Goal: Complete application form

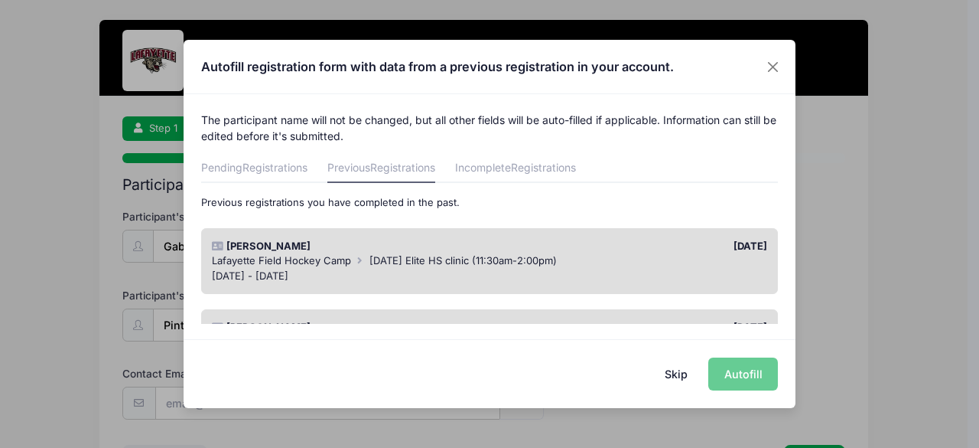
click at [744, 373] on div "Skip Autofill" at bounding box center [490, 373] width 612 height 68
click at [676, 358] on button "Skip" at bounding box center [677, 373] width 54 height 33
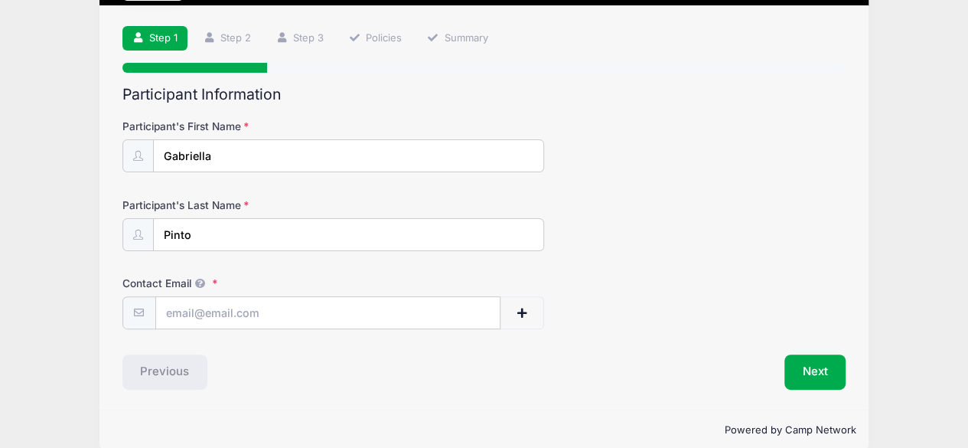
scroll to position [109, 0]
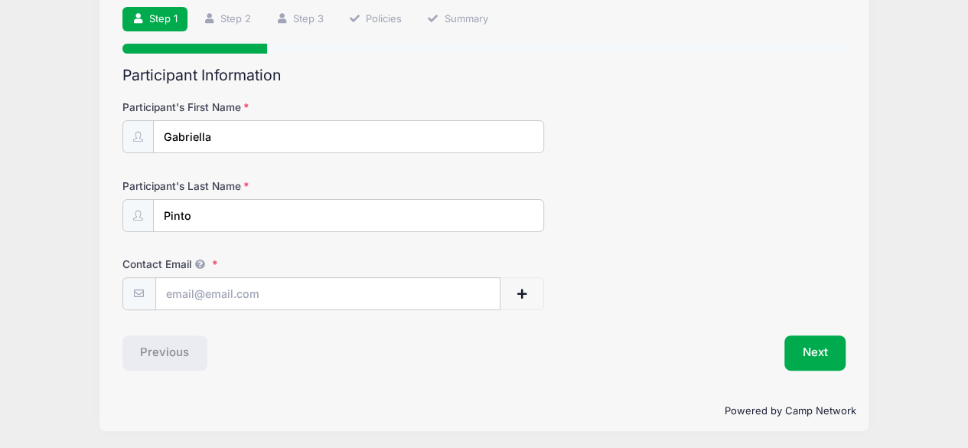
click at [148, 275] on div "Contact Email" at bounding box center [484, 283] width 724 height 54
click at [176, 291] on input "Contact Email" at bounding box center [328, 294] width 344 height 33
type input "[EMAIL_ADDRESS][DOMAIN_NAME]"
click at [819, 359] on button "Next" at bounding box center [815, 352] width 62 height 35
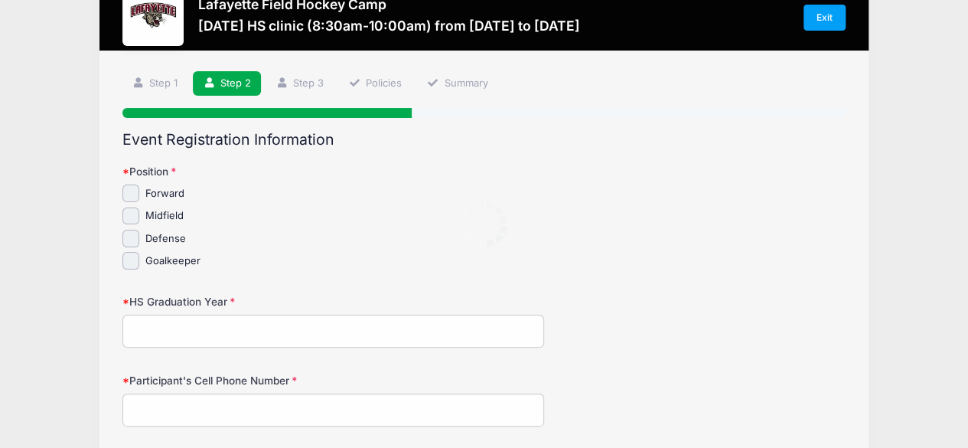
scroll to position [0, 0]
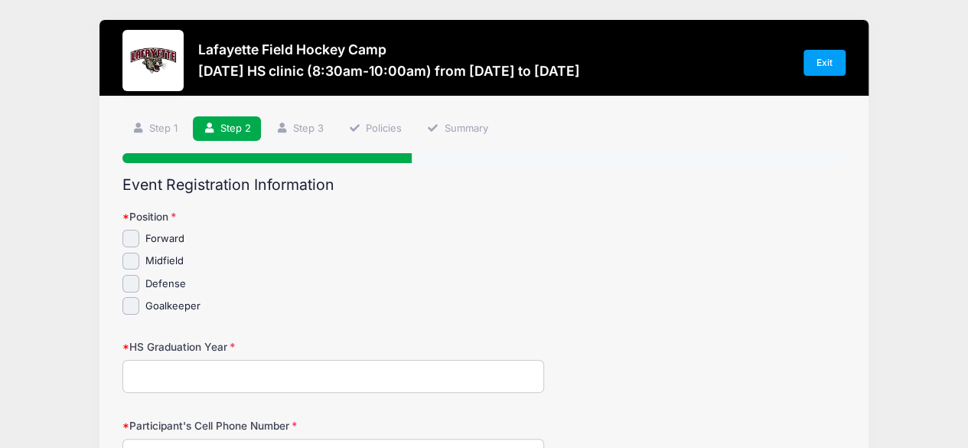
click at [131, 292] on div "Forward [GEOGRAPHIC_DATA] Defense" at bounding box center [333, 272] width 422 height 85
click at [129, 273] on div "Forward [GEOGRAPHIC_DATA] Defense" at bounding box center [333, 272] width 422 height 85
click at [132, 281] on input "Defense" at bounding box center [131, 284] width 18 height 18
checkbox input "true"
click at [165, 376] on input "HS Graduation Year" at bounding box center [333, 376] width 422 height 33
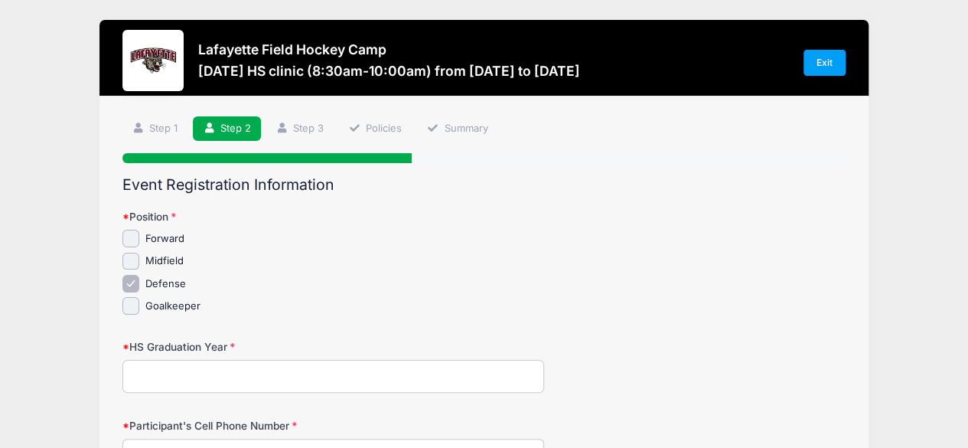
type input "2027"
click at [215, 440] on input "Participant's Cell Phone Number" at bounding box center [333, 454] width 422 height 33
type input "6092213872"
type input "[STREET_ADDRESS]"
type input "[GEOGRAPHIC_DATA]"
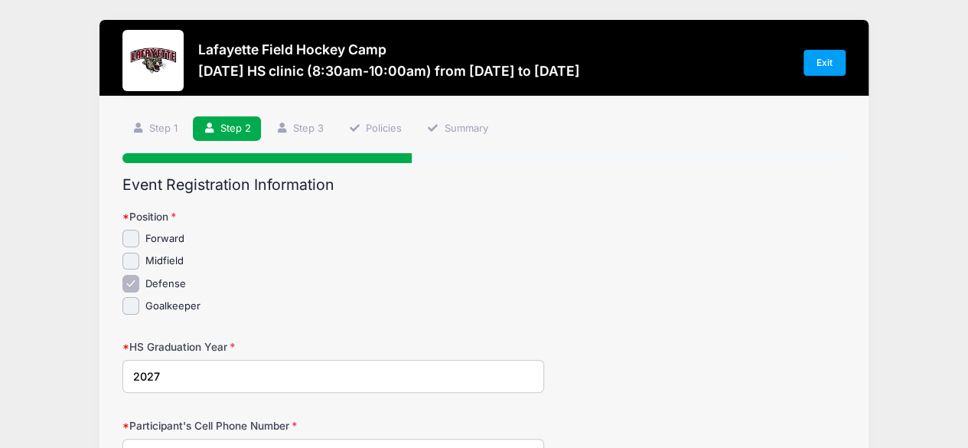
select select "NJ"
type input "08085"
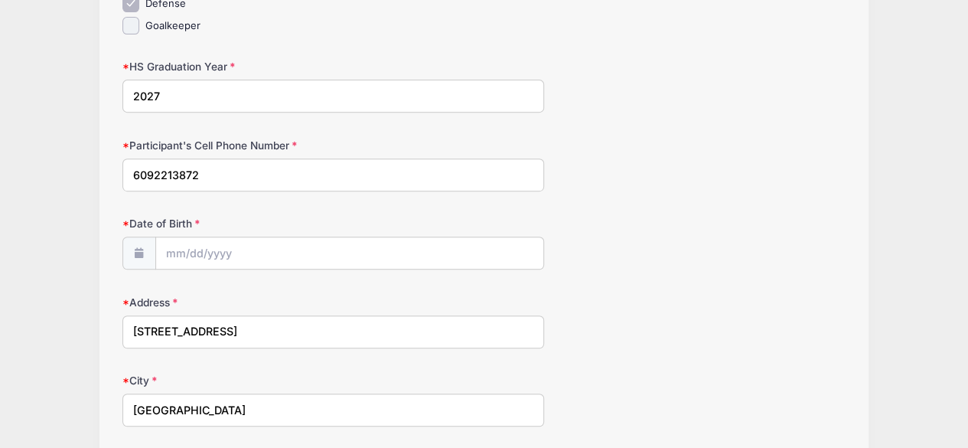
scroll to position [322, 0]
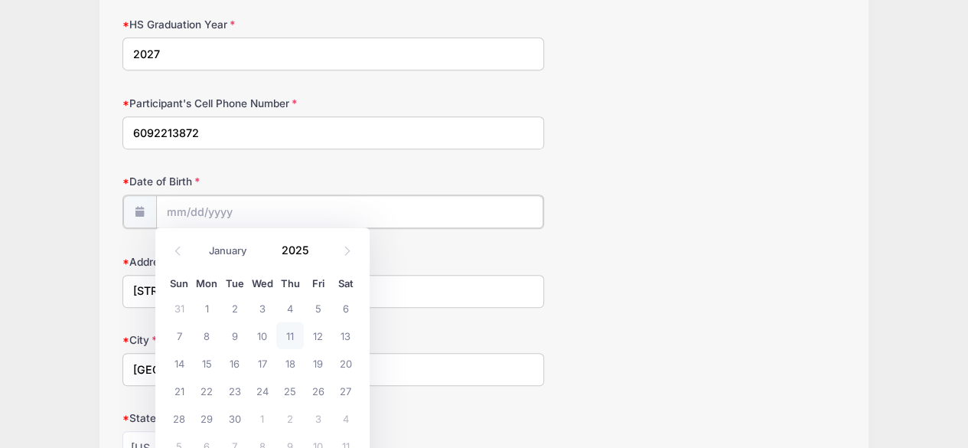
click at [164, 213] on input "Date of Birth" at bounding box center [349, 211] width 387 height 33
click at [315, 250] on span at bounding box center [318, 254] width 11 height 11
click at [314, 255] on span at bounding box center [318, 254] width 11 height 11
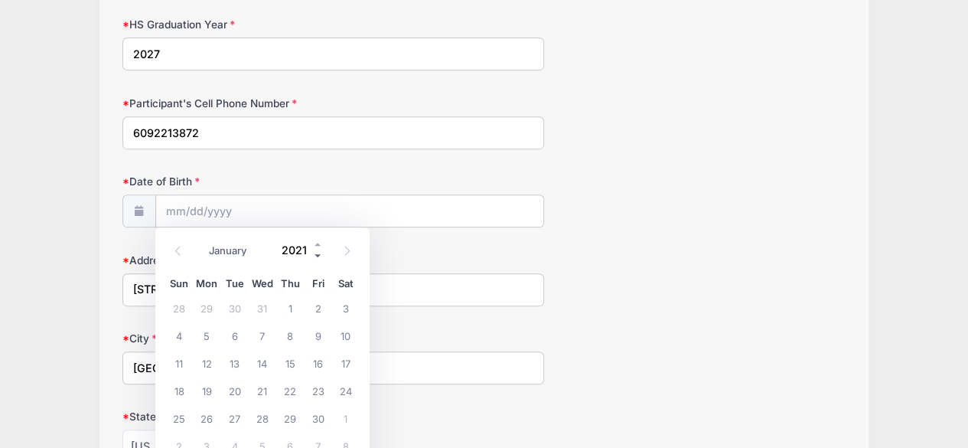
click at [314, 255] on span at bounding box center [318, 254] width 11 height 11
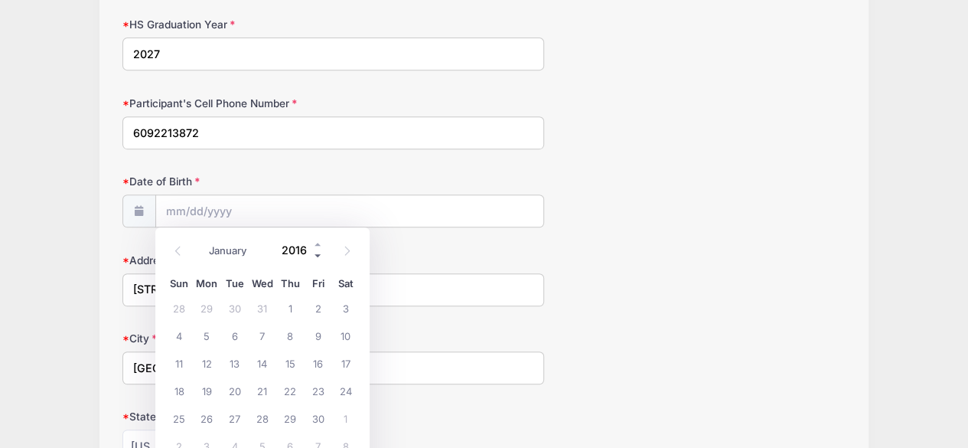
click at [314, 255] on span at bounding box center [318, 254] width 11 height 11
type input "2015"
click at [220, 252] on select "January February March April May June July August September October November De…" at bounding box center [235, 250] width 68 height 20
select select "5"
click at [201, 240] on select "January February March April May June July August September October November De…" at bounding box center [235, 250] width 68 height 20
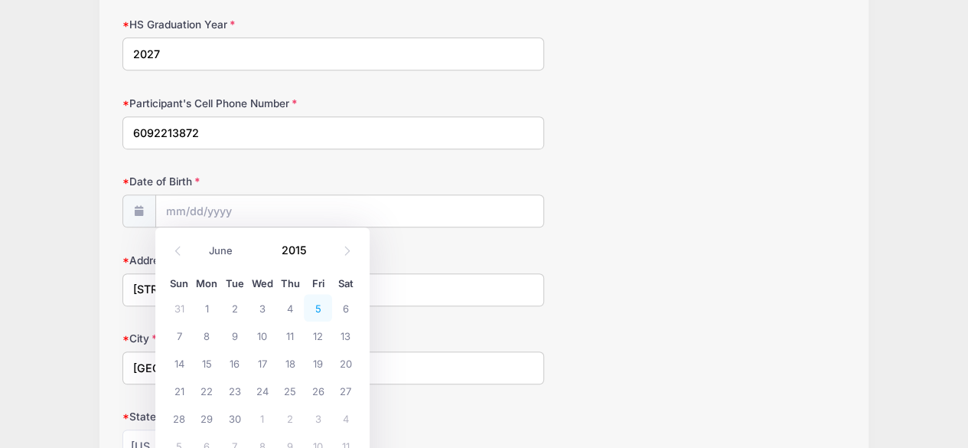
click at [319, 307] on span "5" at bounding box center [318, 308] width 28 height 28
type input "[DATE]"
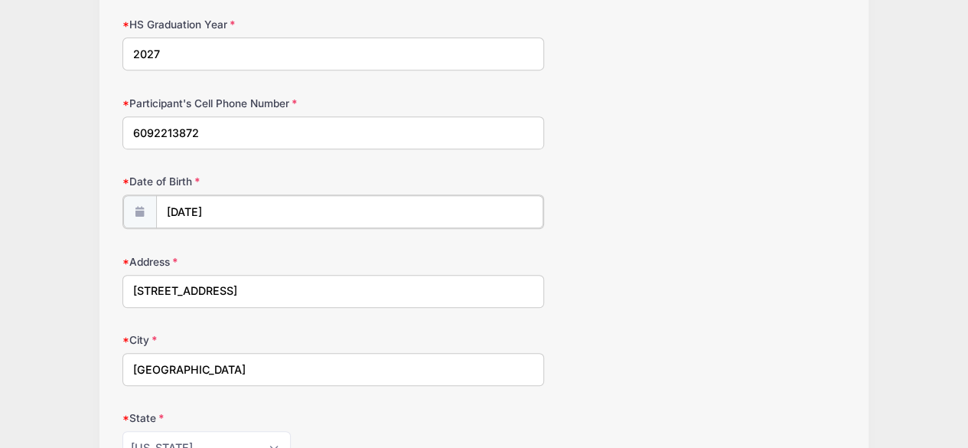
click at [214, 202] on input "[DATE]" at bounding box center [349, 211] width 387 height 33
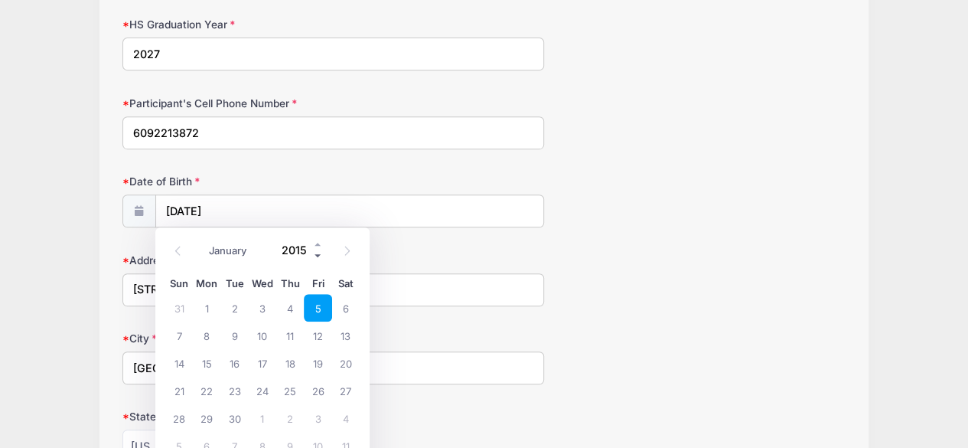
click at [313, 256] on span at bounding box center [318, 254] width 11 height 11
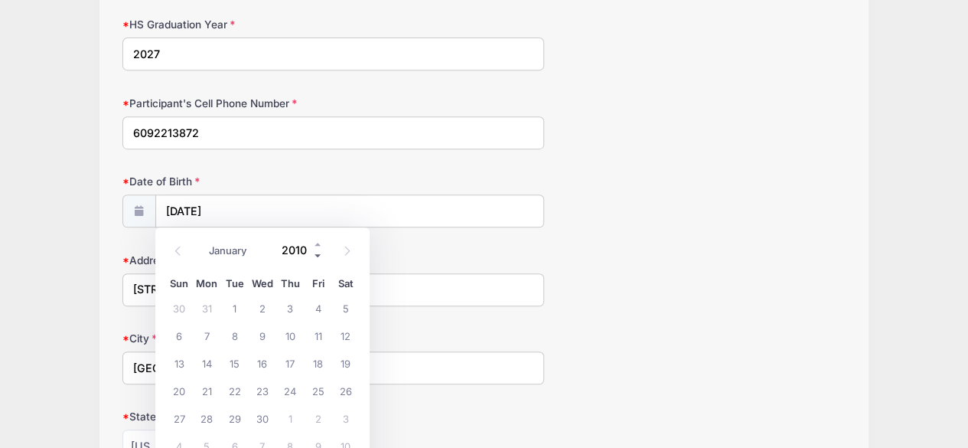
click at [313, 256] on span at bounding box center [318, 254] width 11 height 11
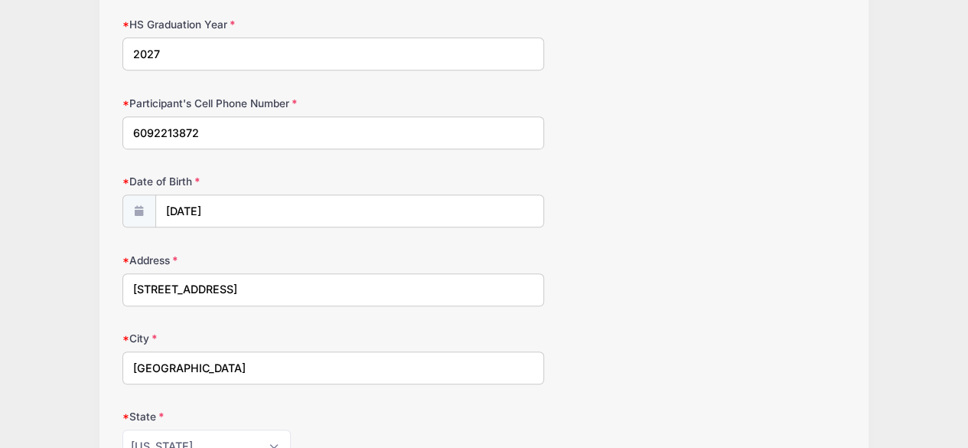
click at [451, 331] on div "City [GEOGRAPHIC_DATA]" at bounding box center [484, 358] width 724 height 54
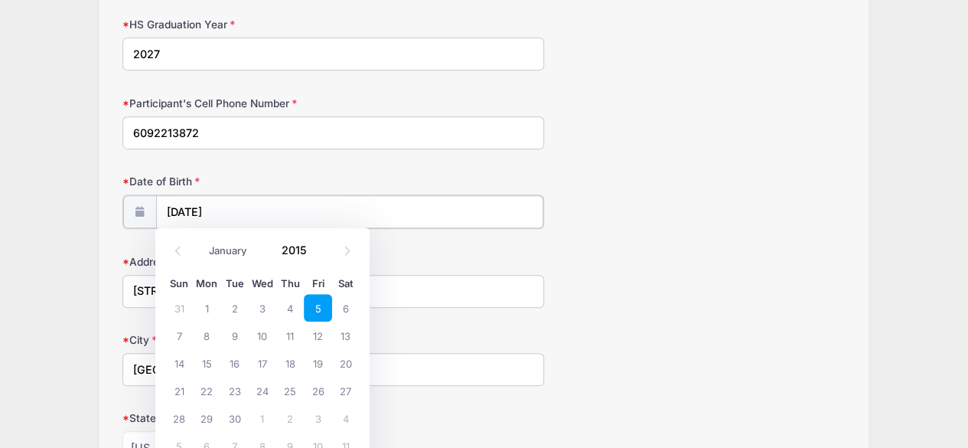
click at [219, 207] on input "[DATE]" at bounding box center [349, 211] width 387 height 33
click at [306, 253] on input "2015" at bounding box center [299, 249] width 50 height 23
click at [315, 252] on span at bounding box center [318, 254] width 11 height 11
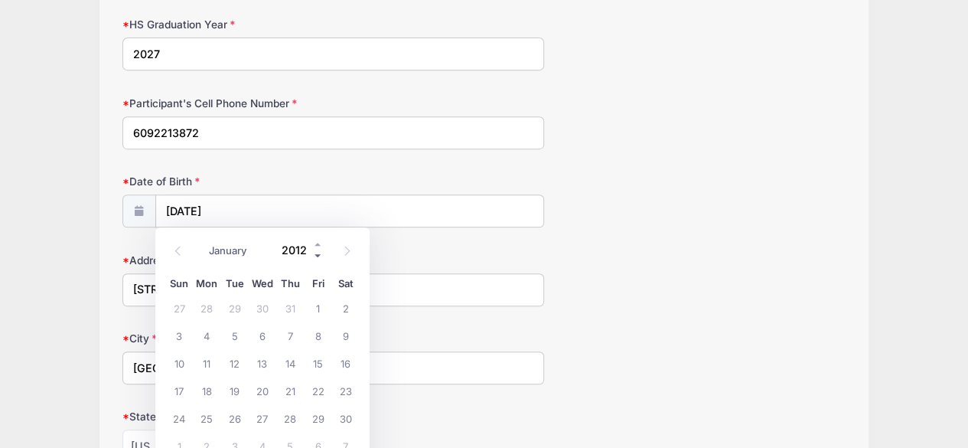
click at [315, 252] on span at bounding box center [318, 254] width 11 height 11
type input "2009"
click at [314, 311] on span "5" at bounding box center [318, 308] width 28 height 28
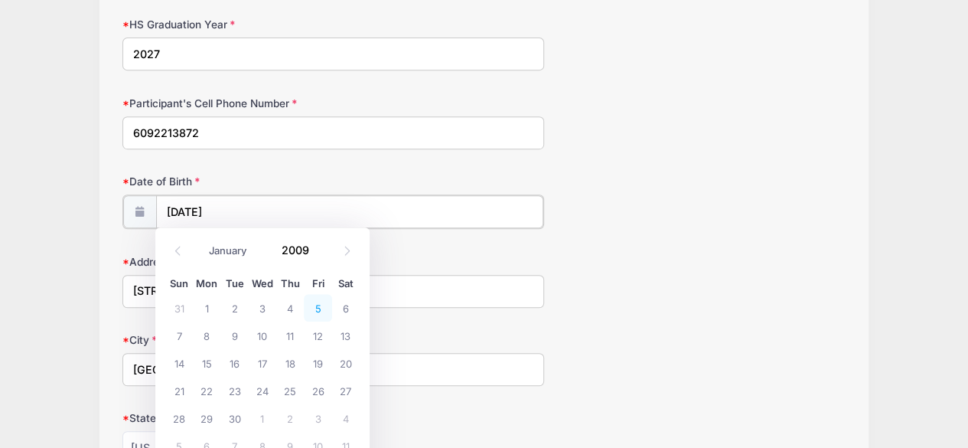
type input "[DATE]"
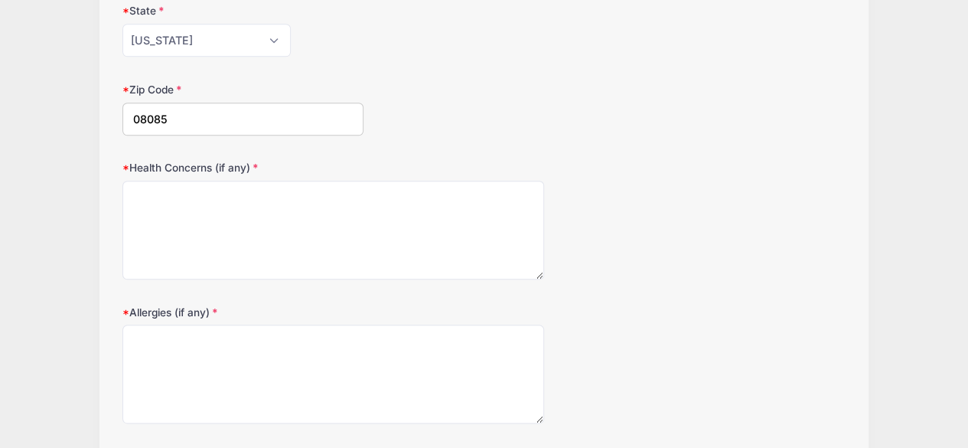
scroll to position [738, 0]
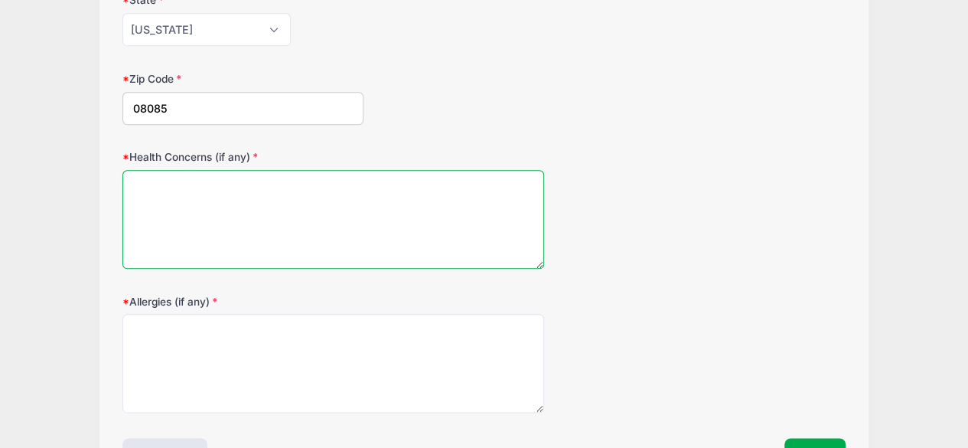
click at [161, 205] on textarea "Health Concerns (if any)" at bounding box center [333, 219] width 422 height 99
type textarea "None"
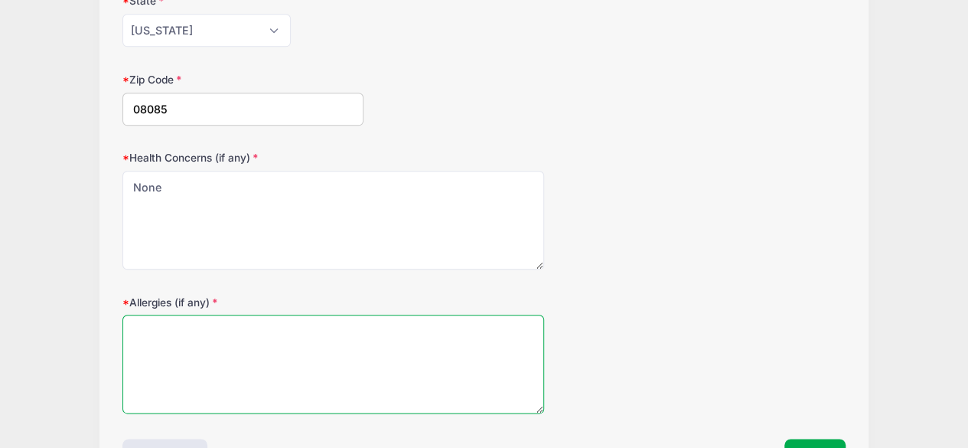
click at [206, 355] on textarea "Allergies (if any)" at bounding box center [333, 363] width 422 height 99
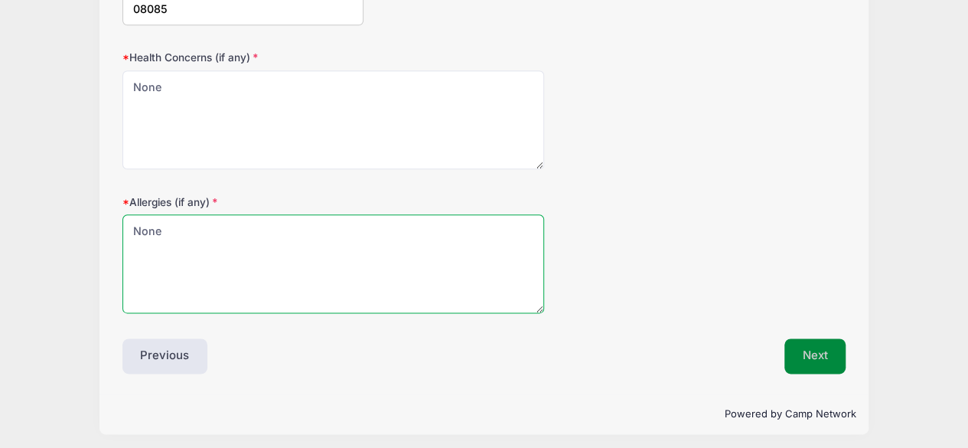
type textarea "None"
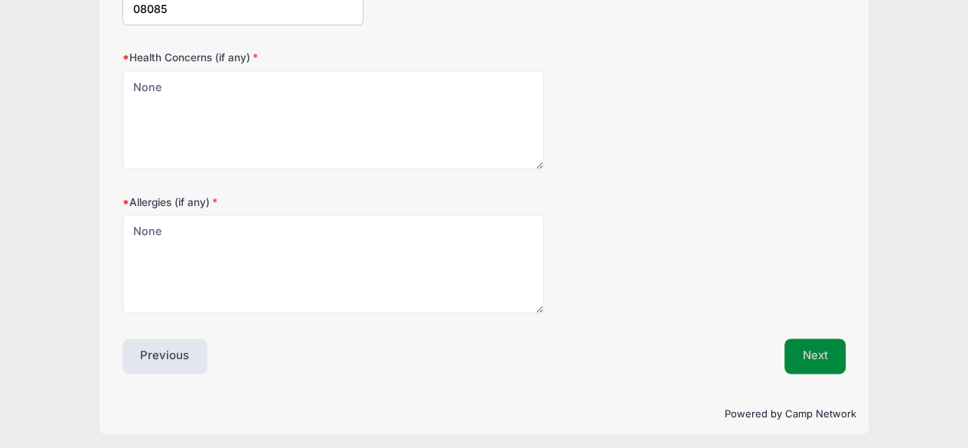
click at [797, 348] on button "Next" at bounding box center [815, 355] width 62 height 35
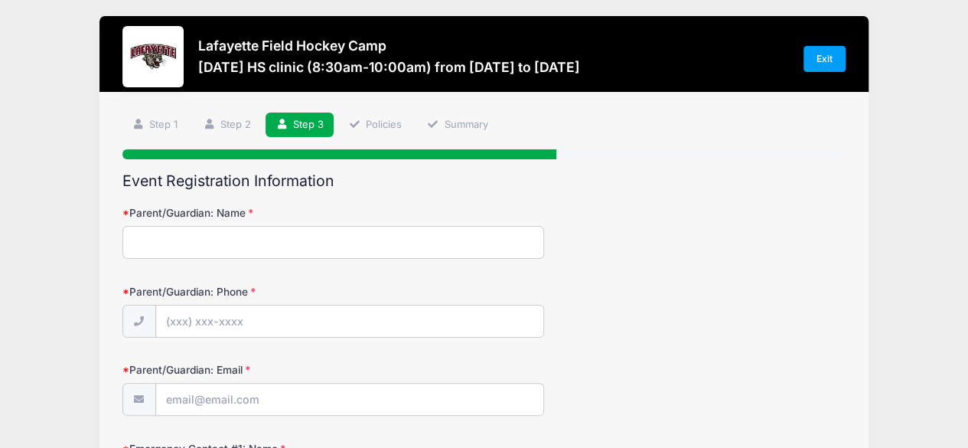
scroll to position [0, 0]
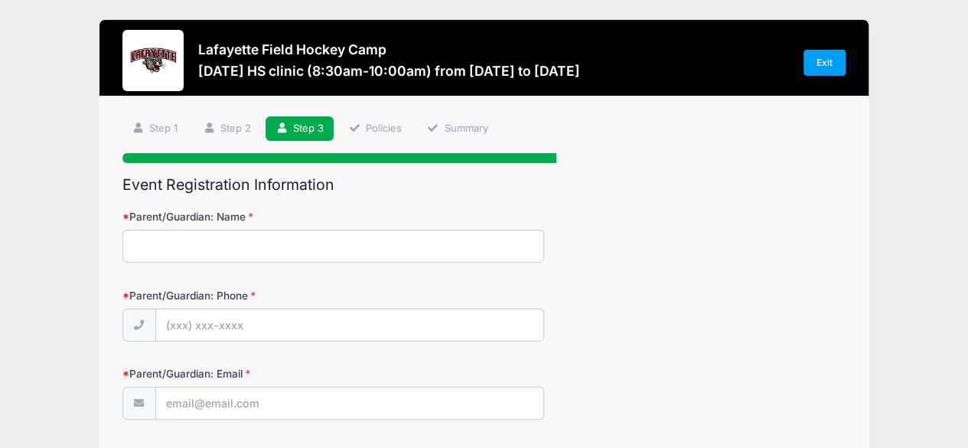
click at [368, 234] on input "Parent/Guardian: Name" at bounding box center [333, 246] width 422 height 33
type input "[PERSON_NAME]"
type input "[EMAIL_ADDRESS][DOMAIN_NAME]"
type input "[PERSON_NAME]"
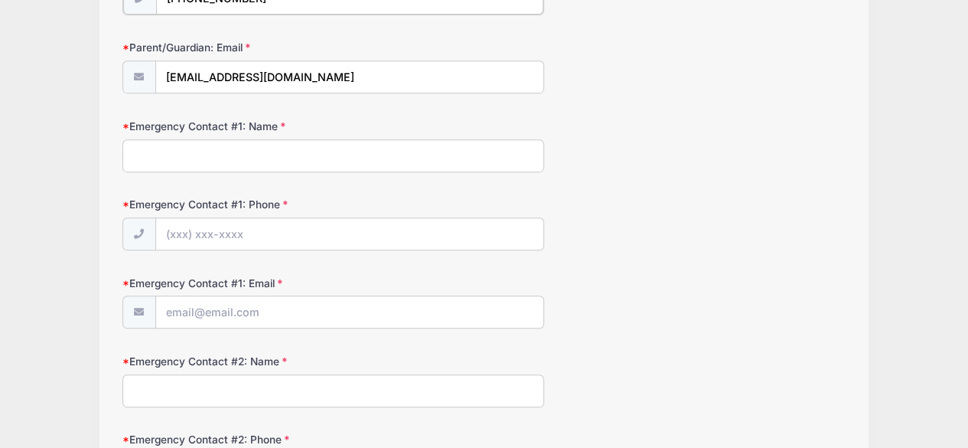
scroll to position [330, 0]
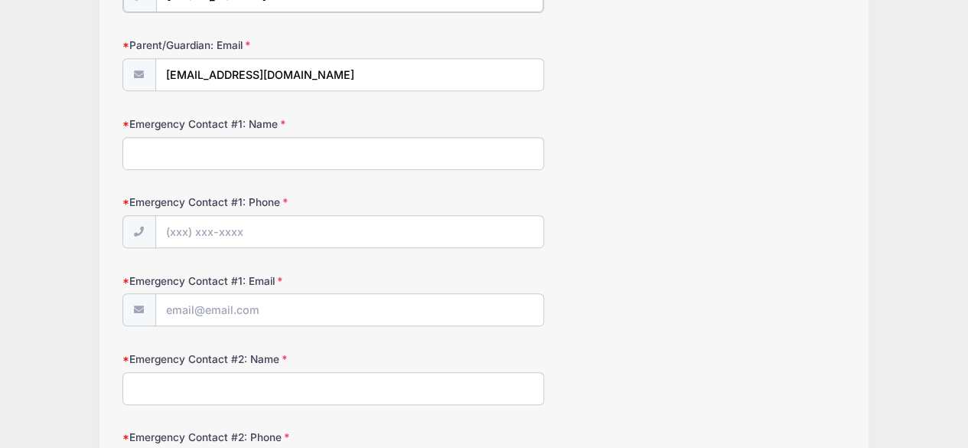
type input "[PHONE_NUMBER]"
click at [248, 149] on input "Emergency Contact #1: Name" at bounding box center [333, 152] width 422 height 33
type input "[PERSON_NAME]"
type input "[PHONE_NUMBER]"
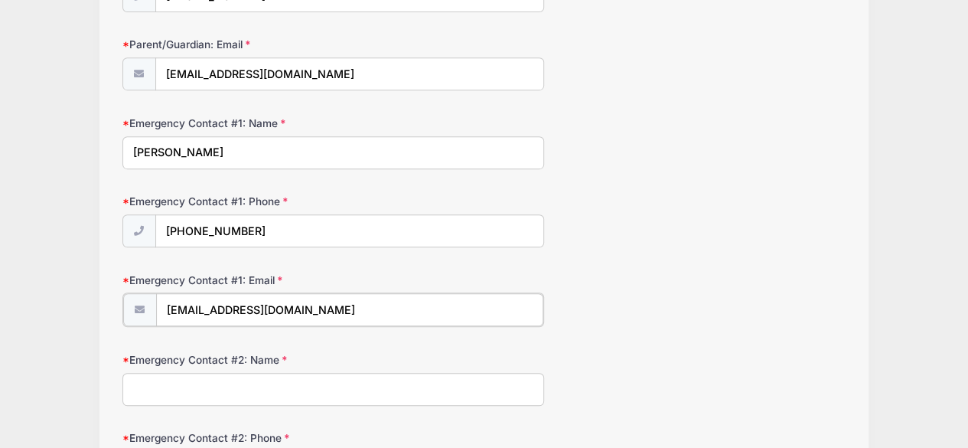
type input "[EMAIL_ADDRESS][DOMAIN_NAME]"
type input "E"
type input "[PERSON_NAME]"
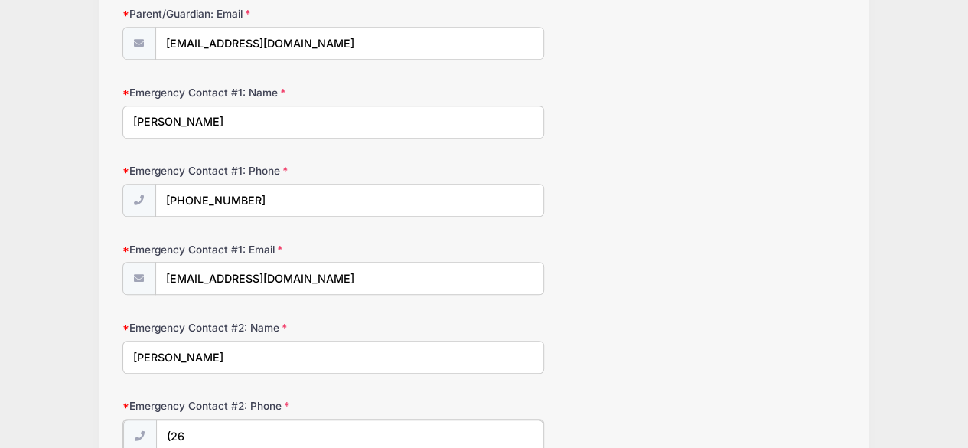
type input "(2"
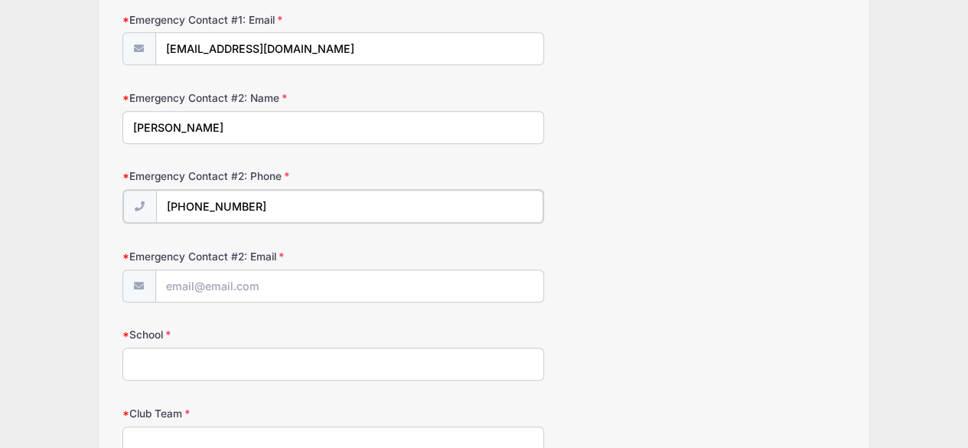
scroll to position [591, 0]
type input "[PHONE_NUMBER]"
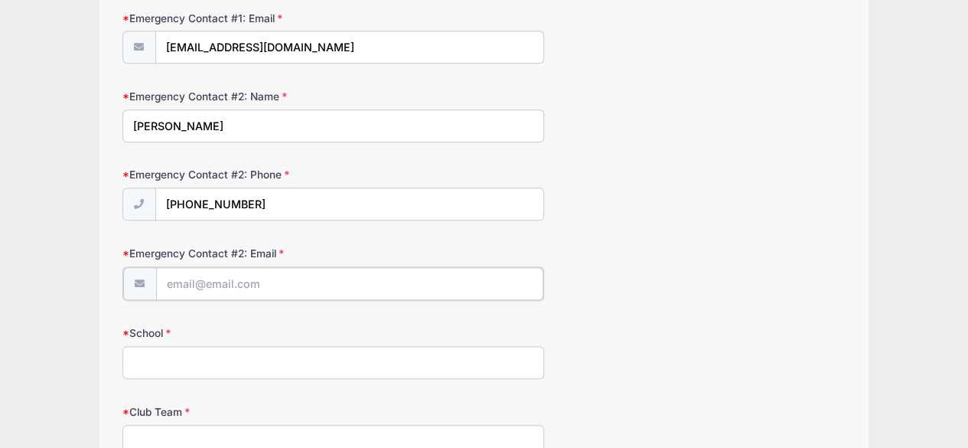
click at [208, 287] on input "Emergency Contact #2: Email" at bounding box center [349, 283] width 387 height 33
type input "[EMAIL_ADDRESS][DOMAIN_NAME]"
click at [179, 365] on input "School" at bounding box center [333, 360] width 422 height 33
type input "[GEOGRAPHIC_DATA]"
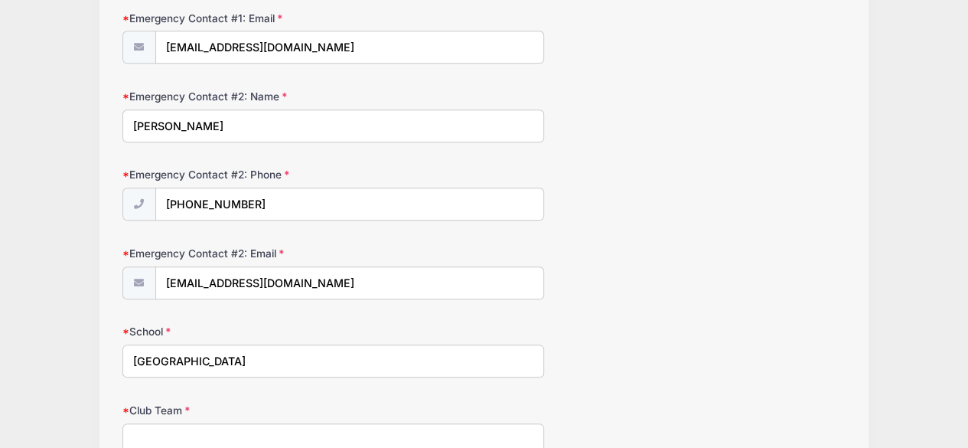
click at [223, 423] on input "Club Team" at bounding box center [333, 439] width 422 height 33
type input "Mayhem"
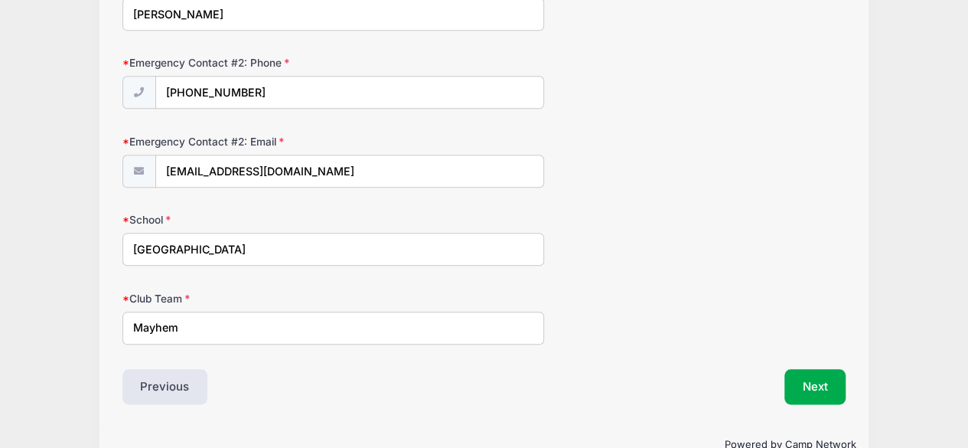
scroll to position [732, 0]
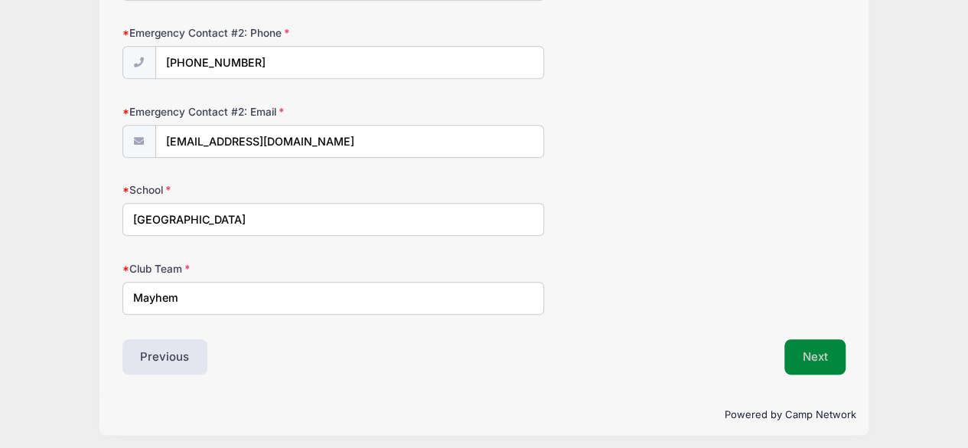
click at [811, 362] on button "Next" at bounding box center [815, 356] width 62 height 35
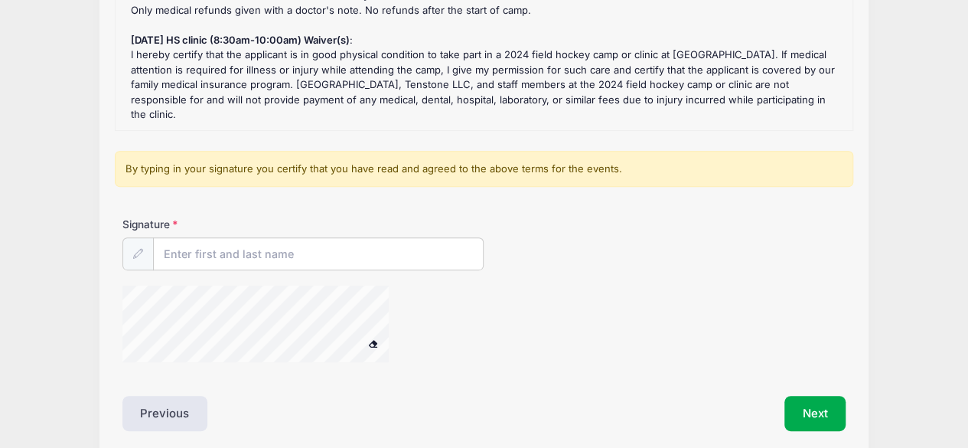
scroll to position [265, 0]
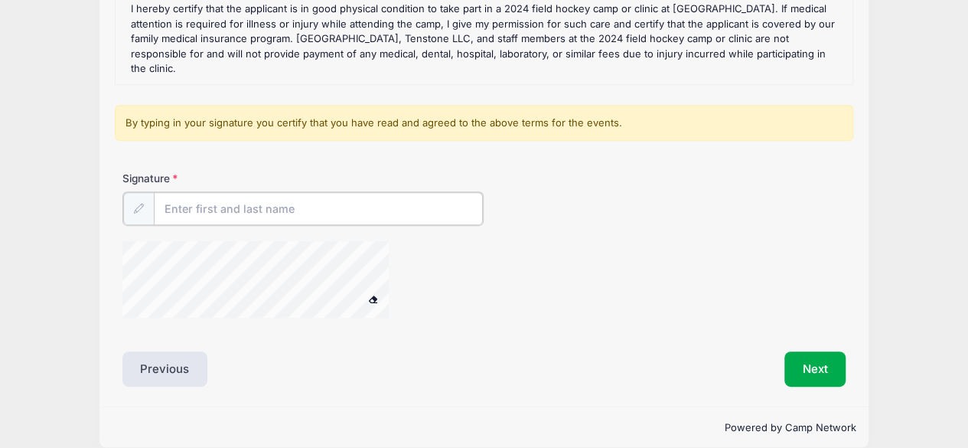
click at [254, 192] on input "Signature" at bounding box center [319, 208] width 330 height 33
type input "[PERSON_NAME]"
click at [790, 356] on button "Next" at bounding box center [815, 367] width 62 height 35
click at [800, 350] on button "Next" at bounding box center [815, 367] width 62 height 35
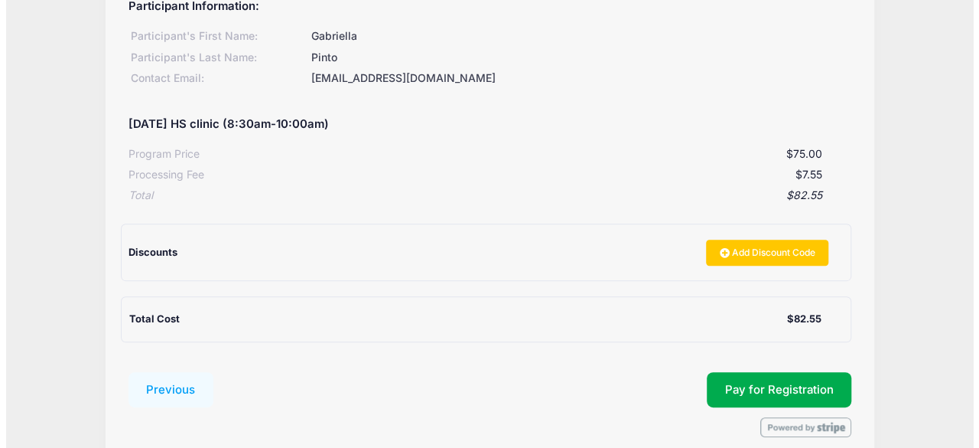
scroll to position [276, 0]
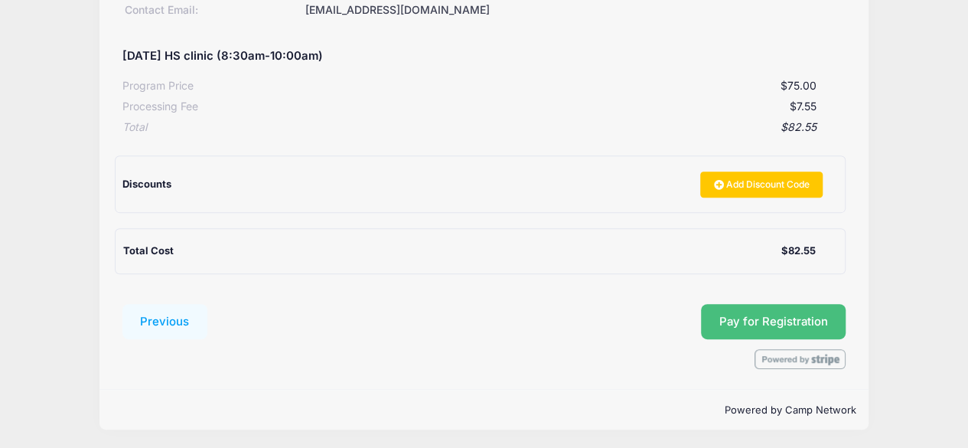
click at [798, 328] on button "Pay for Registration" at bounding box center [773, 321] width 145 height 35
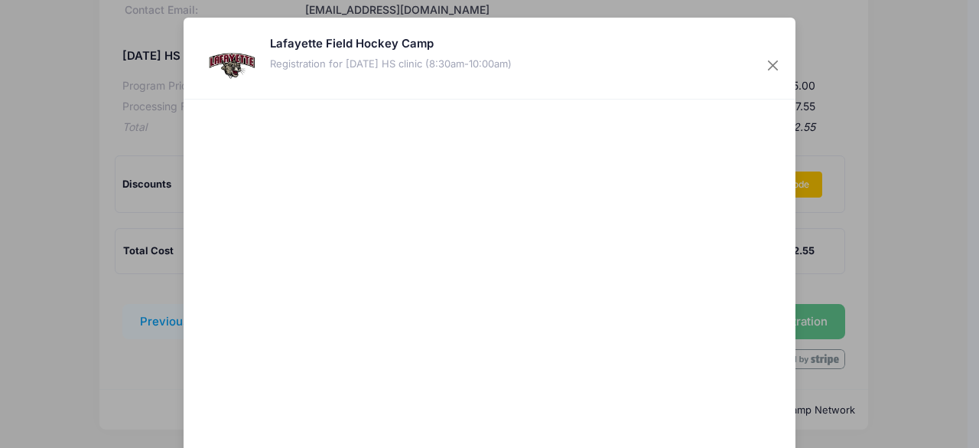
click at [571, 380] on div at bounding box center [638, 308] width 282 height 402
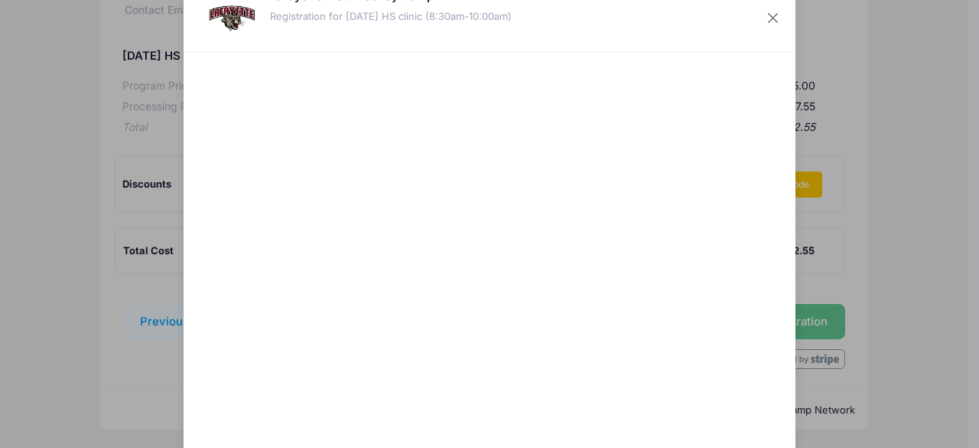
scroll to position [47, 0]
